Goal: Check status: Check status

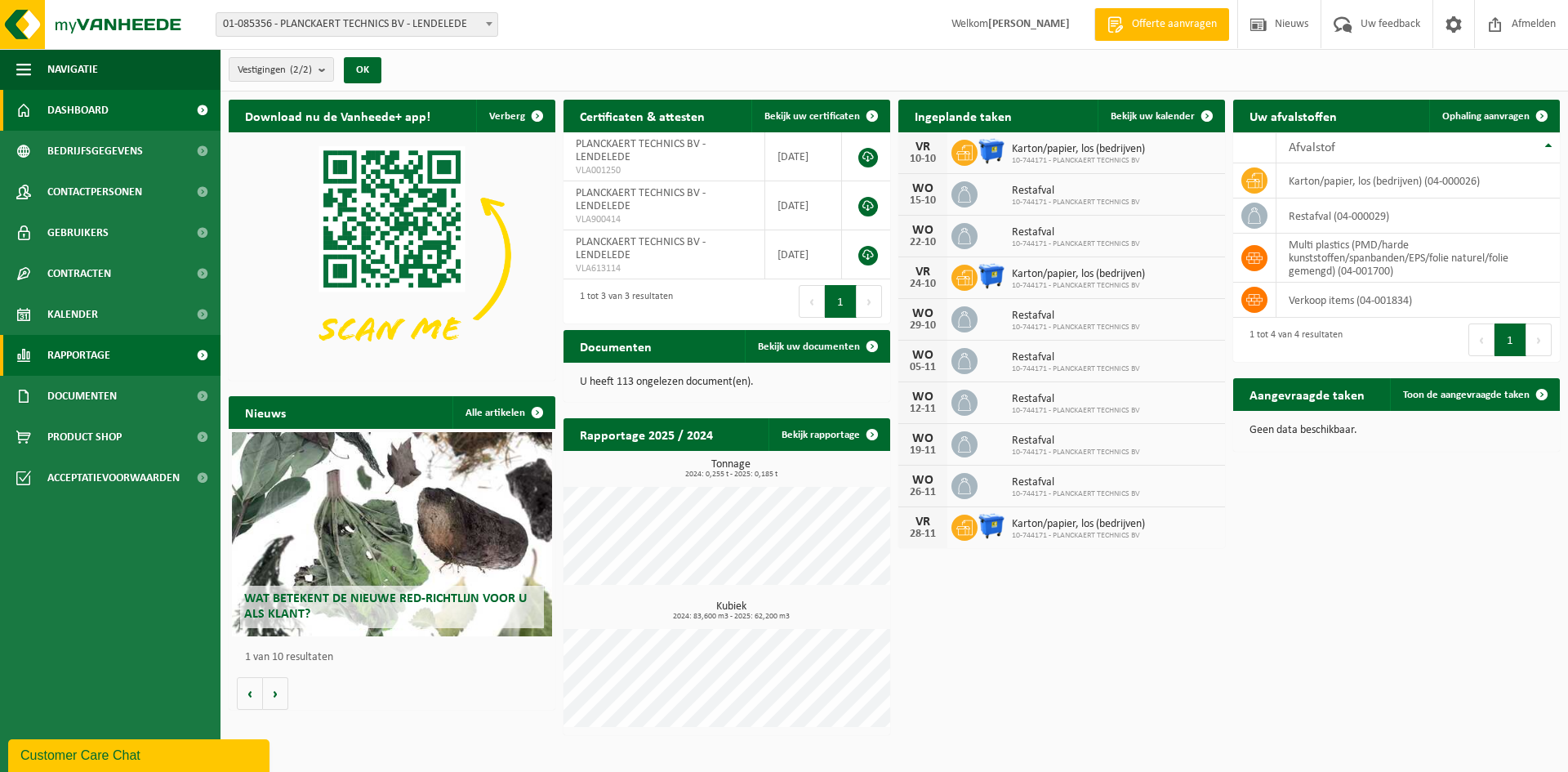
click at [53, 359] on span "Rapportage" at bounding box center [79, 356] width 63 height 41
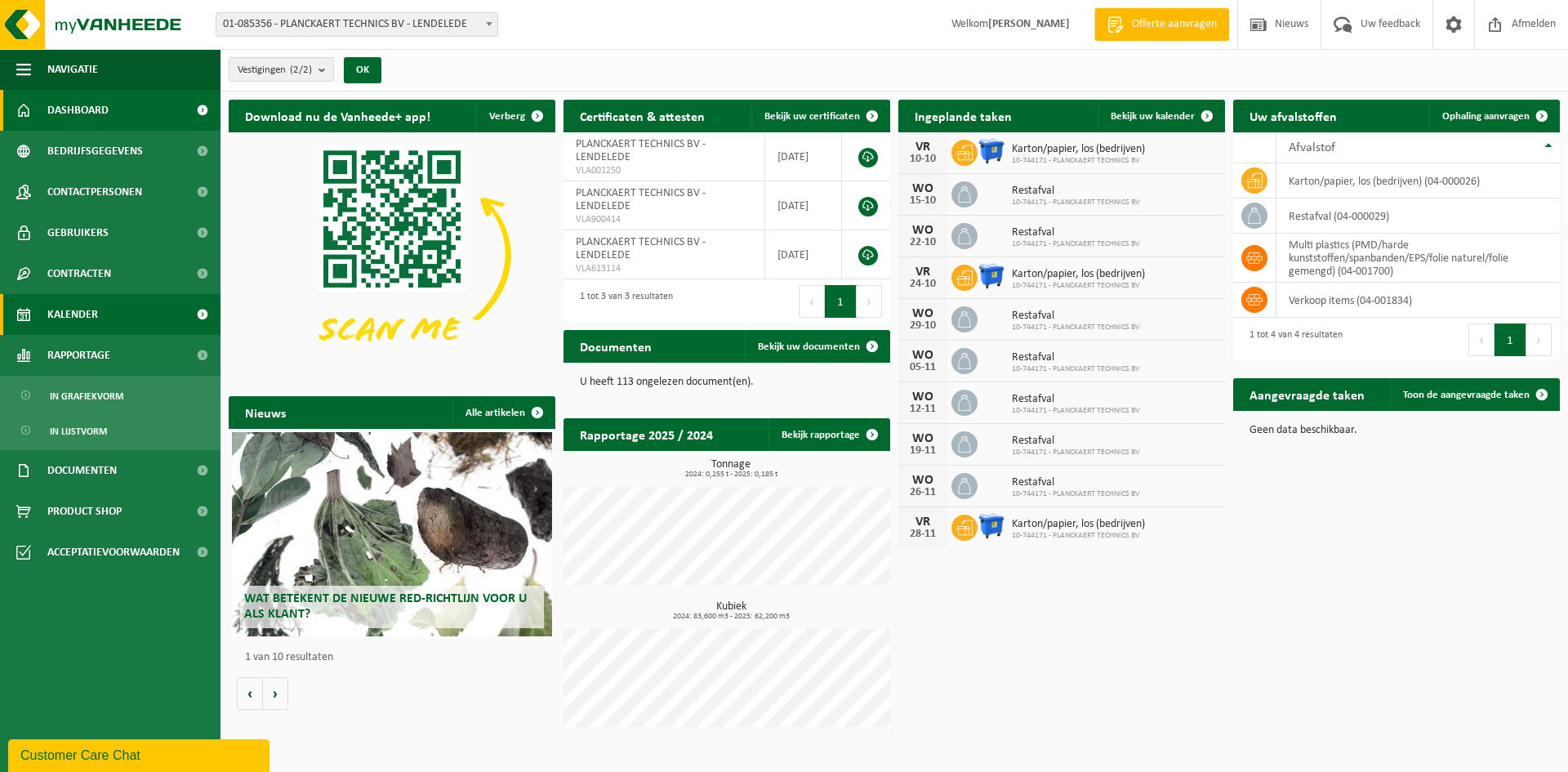
click at [71, 318] on span "Kalender" at bounding box center [73, 315] width 50 height 41
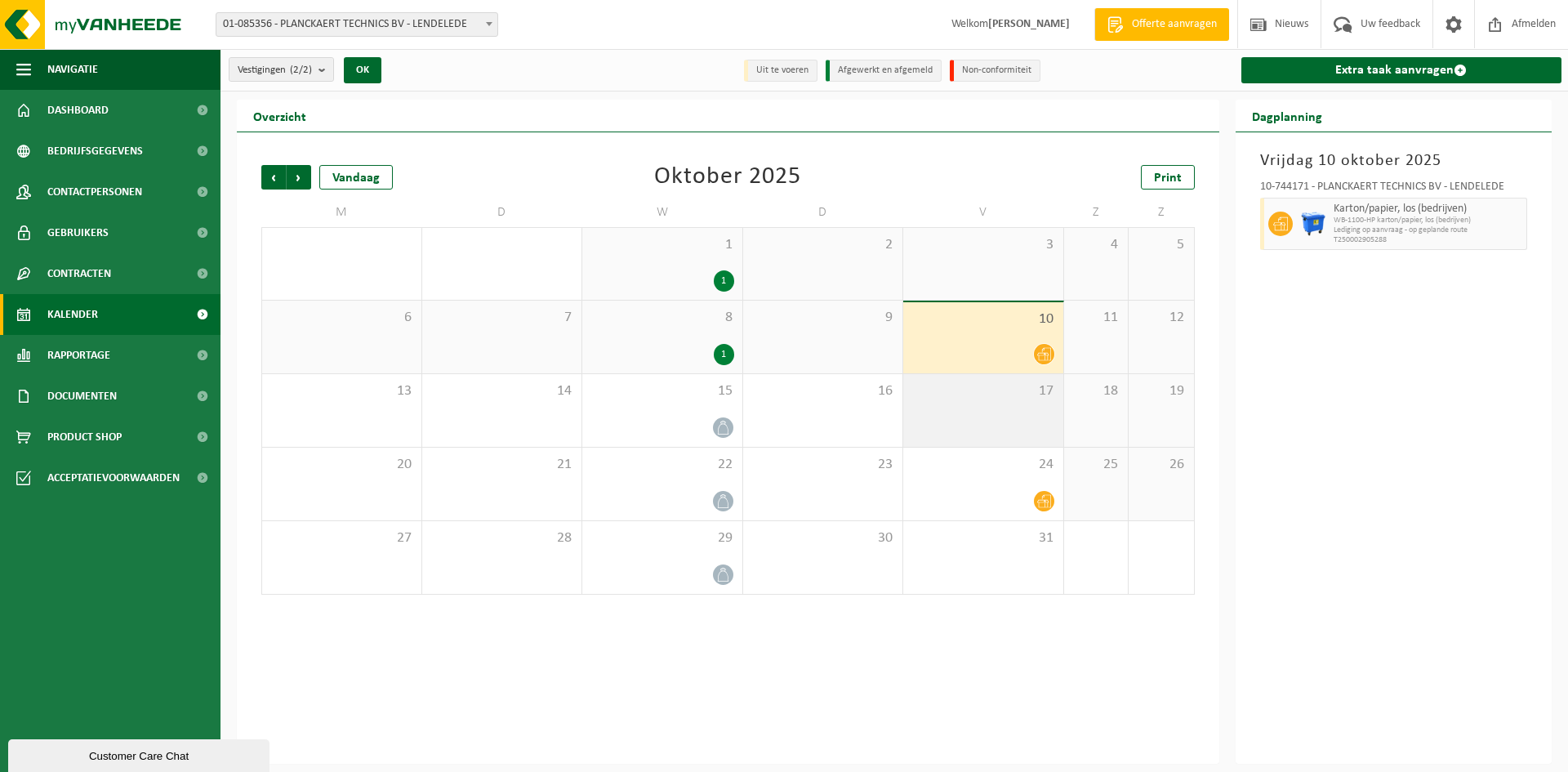
click at [987, 402] on div "17" at bounding box center [983, 411] width 160 height 73
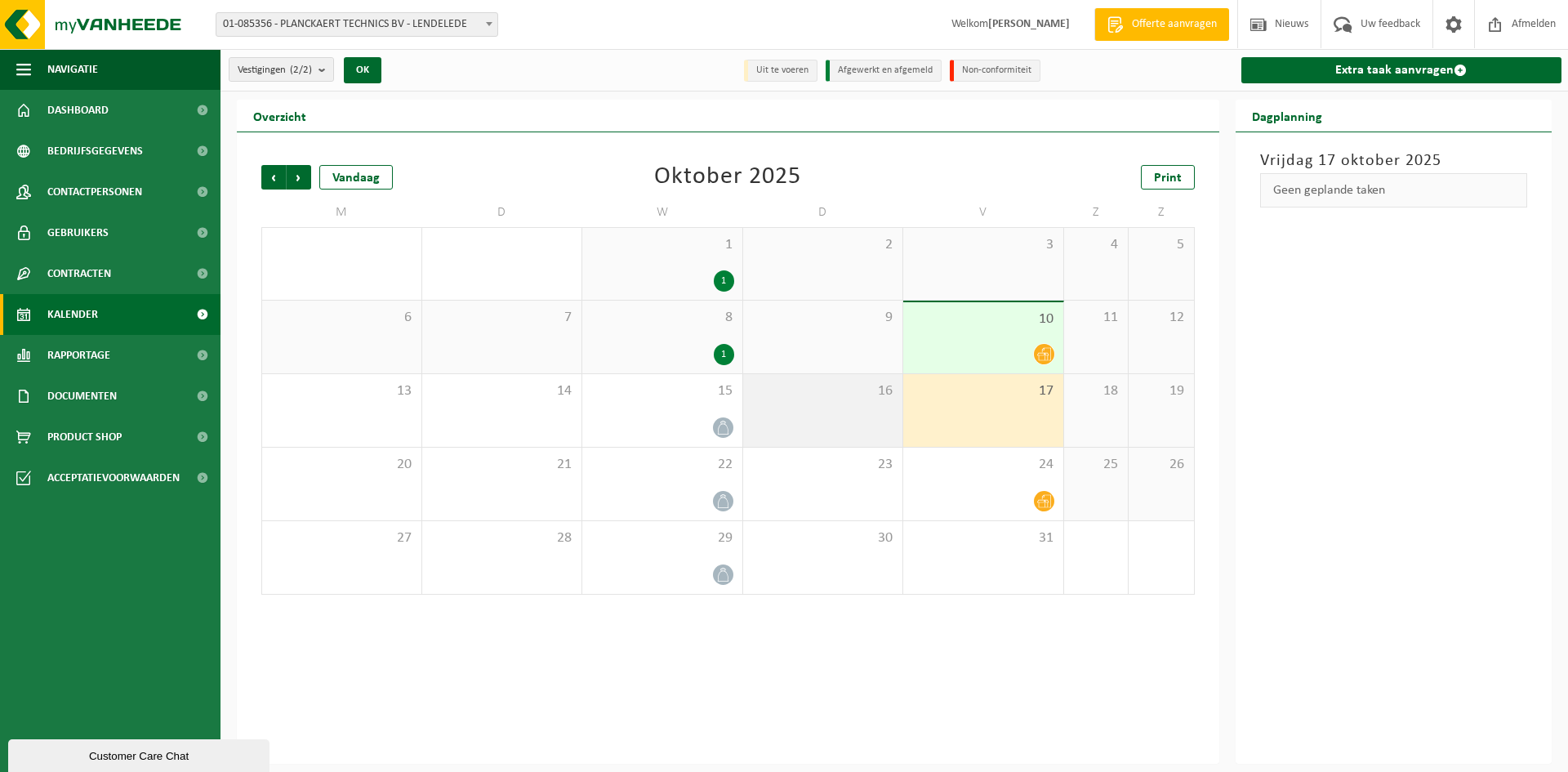
click at [860, 421] on div "16" at bounding box center [823, 411] width 160 height 73
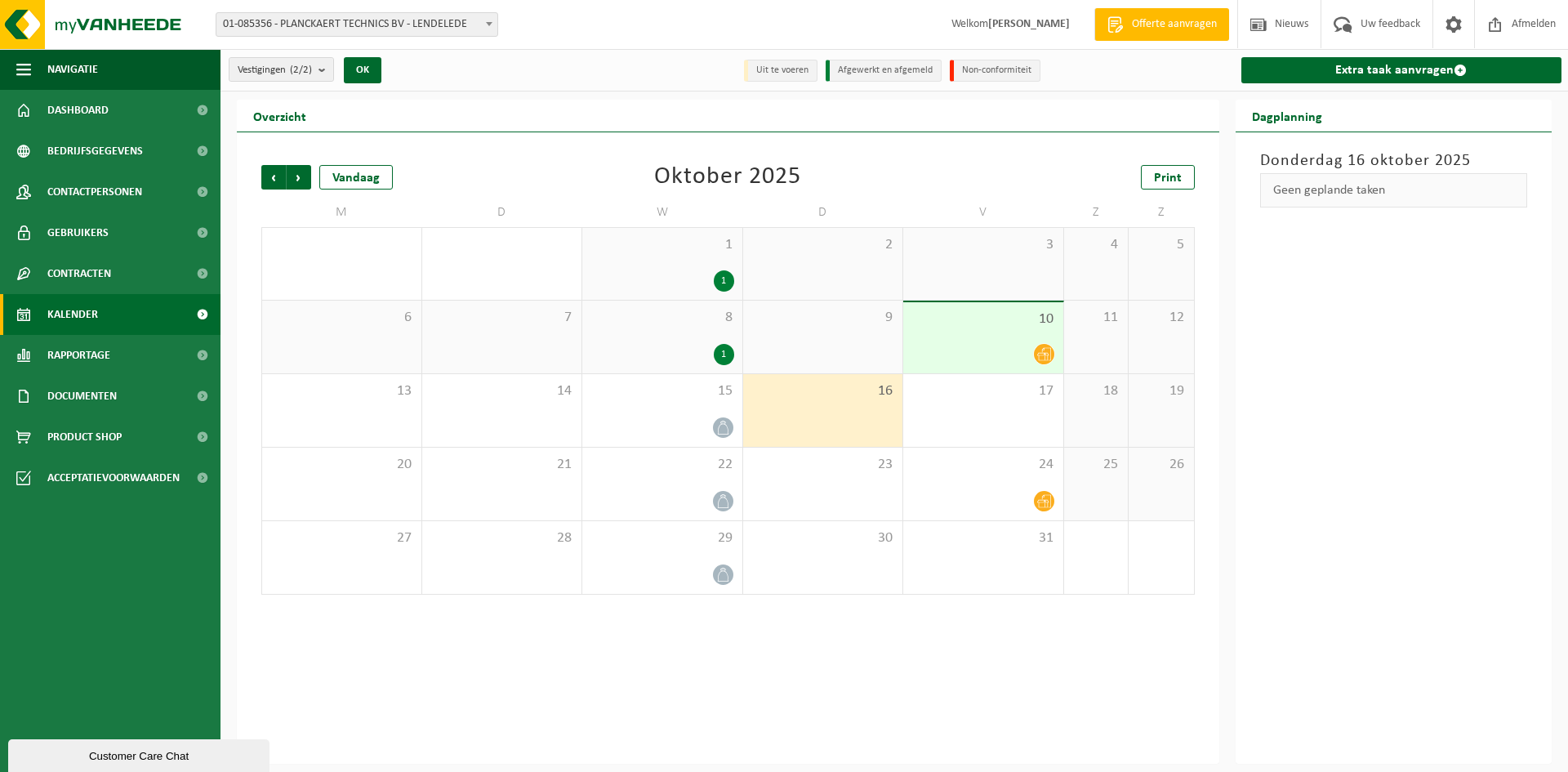
click at [883, 66] on li "Afgewerkt en afgemeld" at bounding box center [884, 71] width 116 height 22
click at [795, 73] on li "Uit te voeren" at bounding box center [780, 71] width 74 height 22
click at [951, 406] on div "17" at bounding box center [983, 411] width 160 height 73
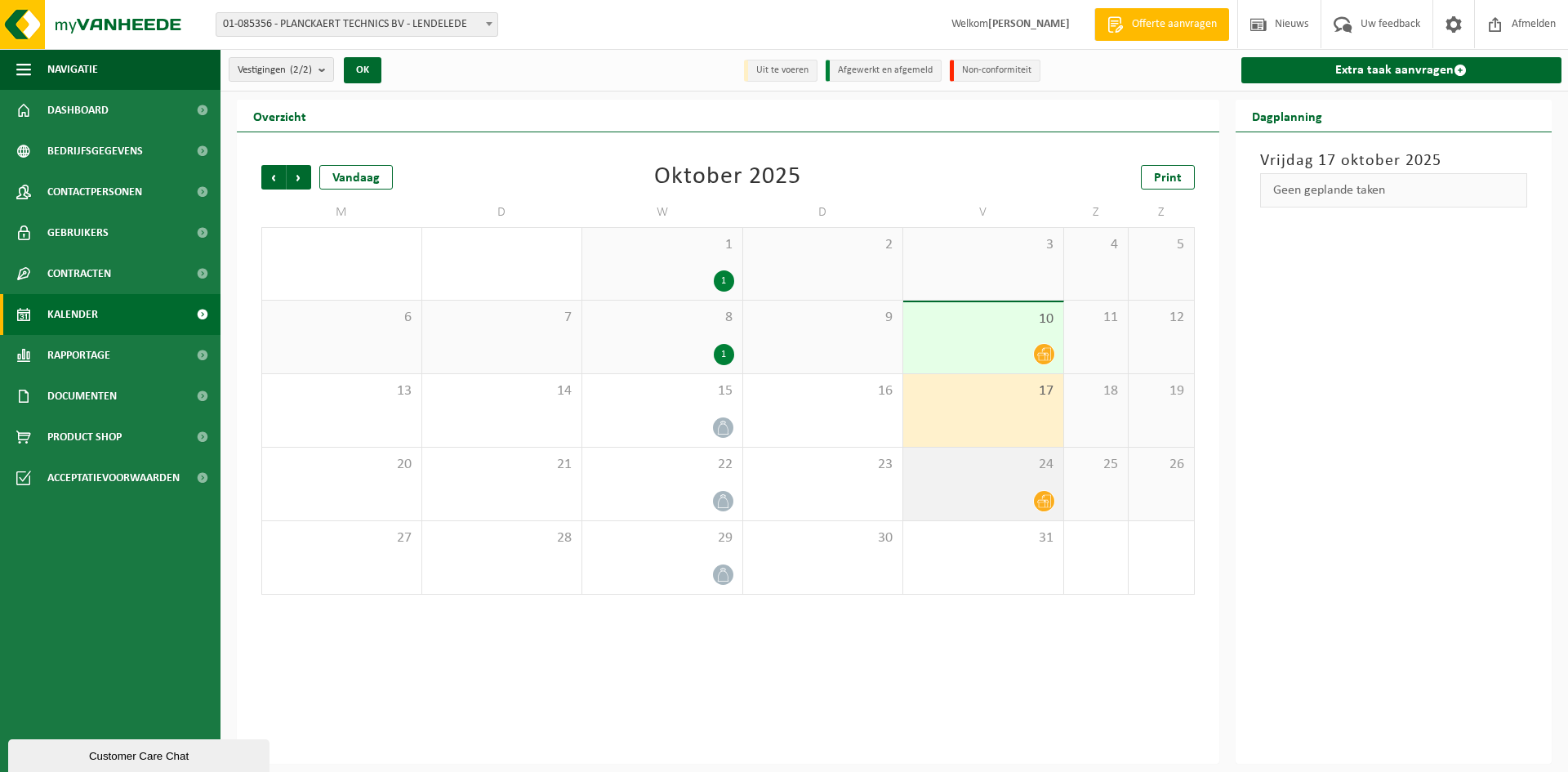
click at [987, 491] on div at bounding box center [983, 501] width 143 height 22
